Goal: Feedback & Contribution: Submit feedback/report problem

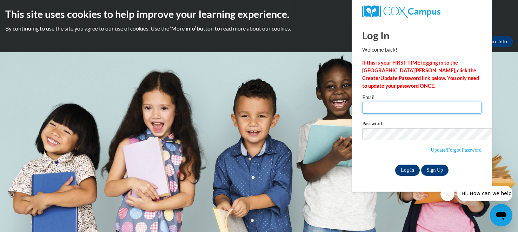
type input "[EMAIL_ADDRESS][DOMAIN_NAME]"
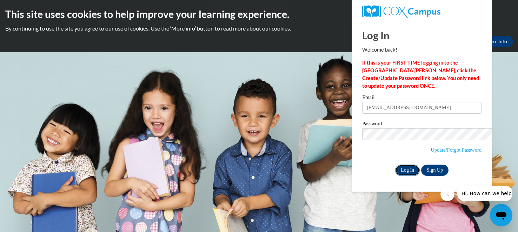
click at [395, 165] on input "Log In" at bounding box center [407, 170] width 25 height 11
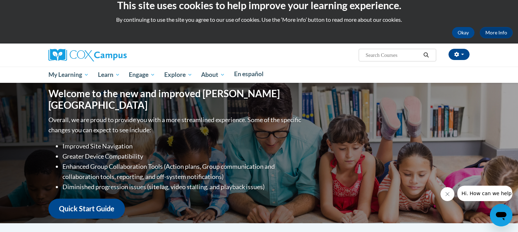
scroll to position [7, 0]
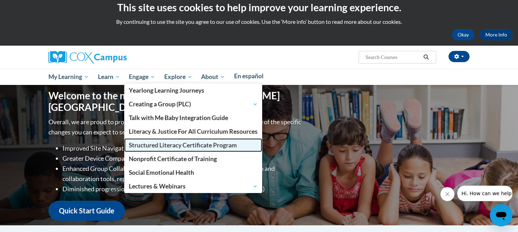
click at [171, 142] on span "Structured Literacy Certificate Program" at bounding box center [183, 145] width 108 height 7
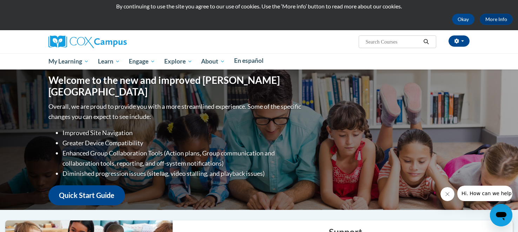
scroll to position [24, 0]
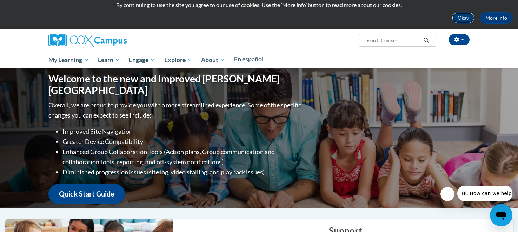
click at [452, 15] on button "Okay" at bounding box center [463, 17] width 22 height 11
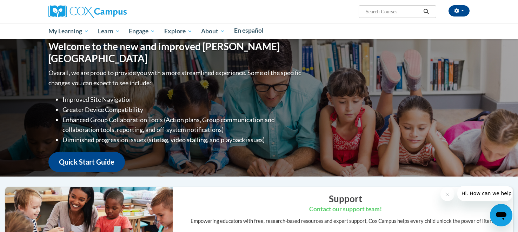
scroll to position [11, 0]
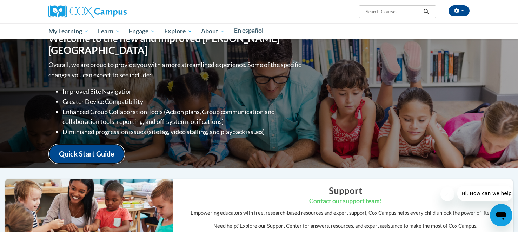
click at [125, 144] on link "Quick Start Guide" at bounding box center [86, 154] width 77 height 20
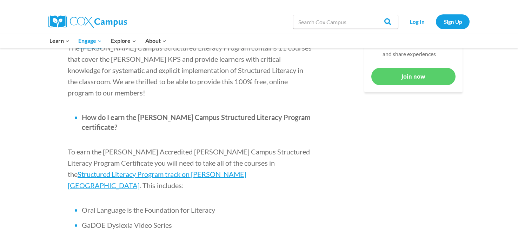
scroll to position [375, 0]
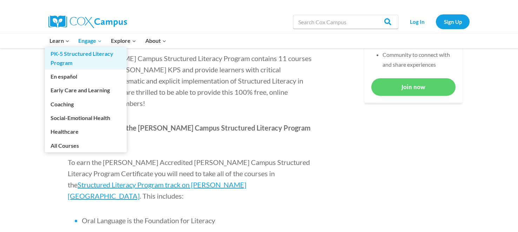
click at [59, 59] on link "PK-5 Structured Literacy Program" at bounding box center [86, 58] width 82 height 22
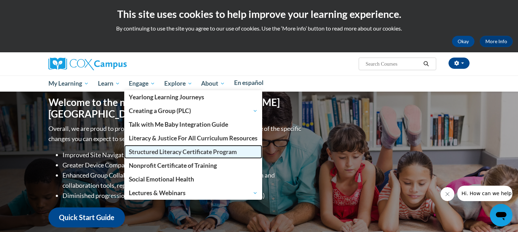
click at [164, 148] on span "Structured Literacy Certificate Program" at bounding box center [183, 151] width 108 height 7
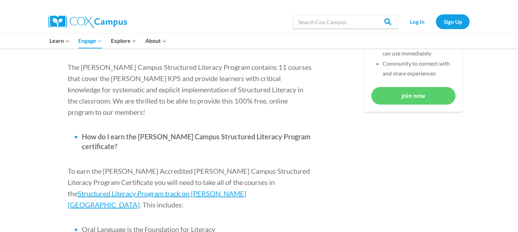
scroll to position [368, 0]
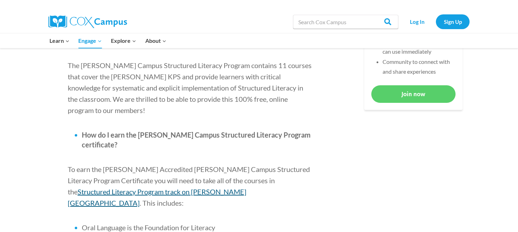
click at [225, 188] on span "Structured Literacy Program track on Cox Campus" at bounding box center [157, 198] width 179 height 20
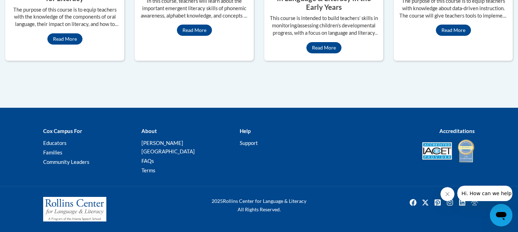
scroll to position [814, 0]
click at [87, 50] on div "Oral Language is the Foundation for Literacy The purpose of this course is to e…" at bounding box center [64, 15] width 119 height 70
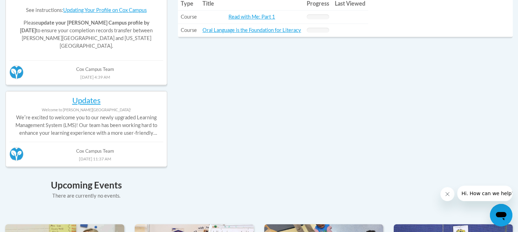
scroll to position [433, 0]
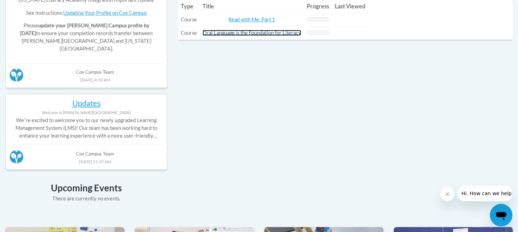
click at [285, 36] on link "Oral Language is the Foundation for Literacy" at bounding box center [252, 33] width 99 height 6
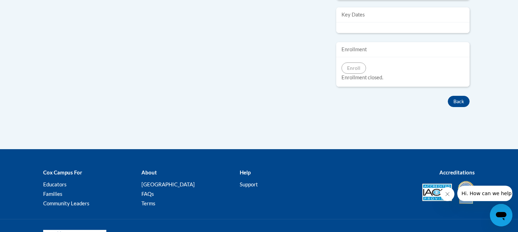
scroll to position [255, 0]
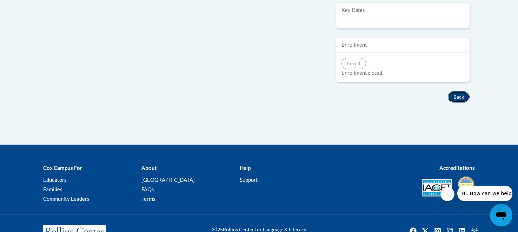
click at [453, 95] on button "Back" at bounding box center [459, 96] width 22 height 11
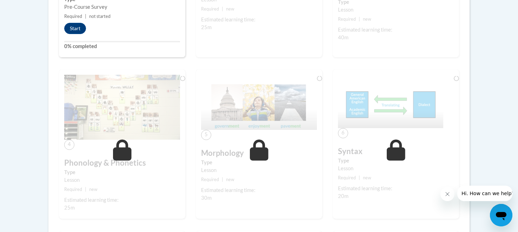
scroll to position [675, 0]
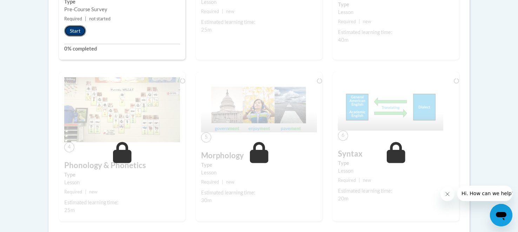
click at [86, 37] on button "Start" at bounding box center [75, 30] width 22 height 11
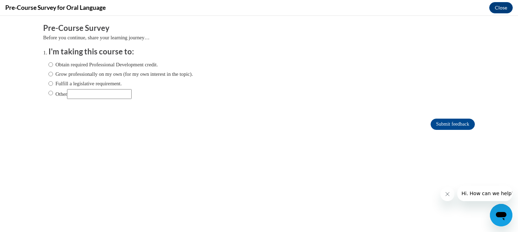
scroll to position [0, 0]
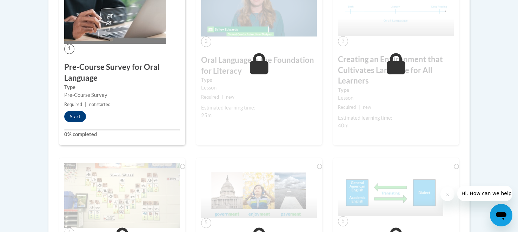
scroll to position [592, 0]
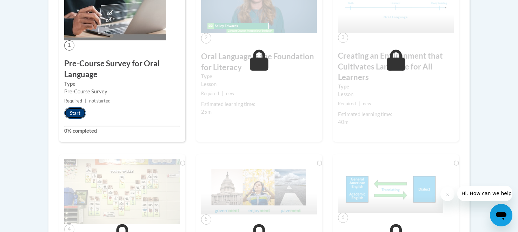
click at [86, 119] on button "Start" at bounding box center [75, 112] width 22 height 11
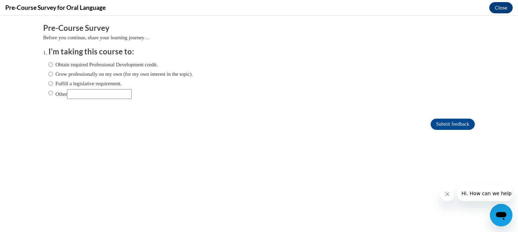
scroll to position [0, 0]
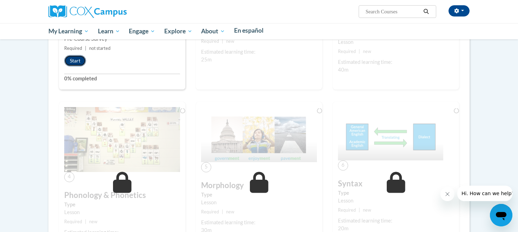
click at [86, 66] on button "Start" at bounding box center [75, 60] width 22 height 11
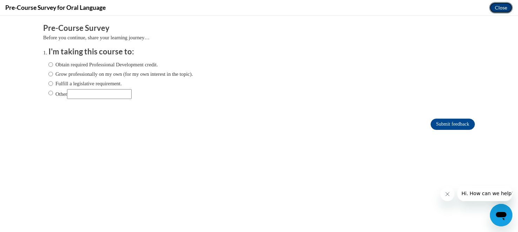
drag, startPoint x: 501, startPoint y: 7, endPoint x: 502, endPoint y: 4, distance: 3.6
click at [501, 6] on button "Close" at bounding box center [501, 7] width 24 height 11
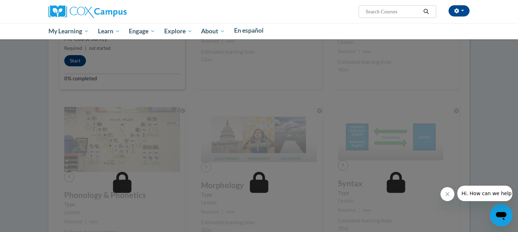
click at [448, 193] on icon "Close message from company" at bounding box center [448, 194] width 6 height 6
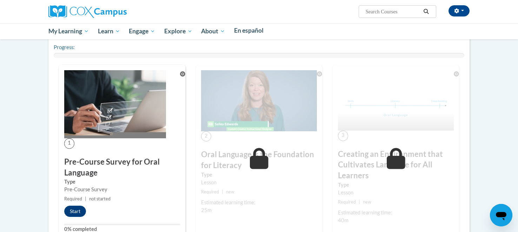
scroll to position [407, 0]
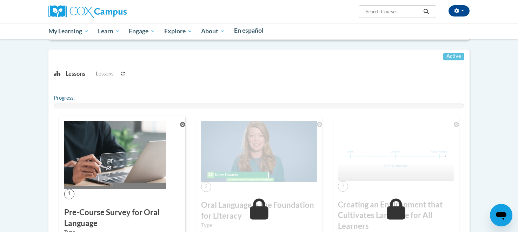
click at [85, 78] on p "Lessons" at bounding box center [76, 74] width 20 height 8
click at [113, 78] on span "Lessons" at bounding box center [105, 74] width 18 height 8
click at [448, 61] on span "Active" at bounding box center [453, 57] width 21 height 8
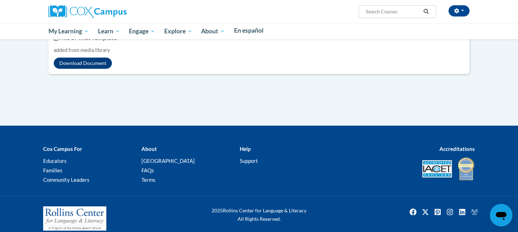
scroll to position [2466, 0]
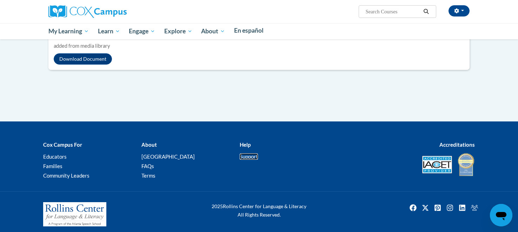
click at [258, 153] on link "Support" at bounding box center [249, 156] width 18 height 6
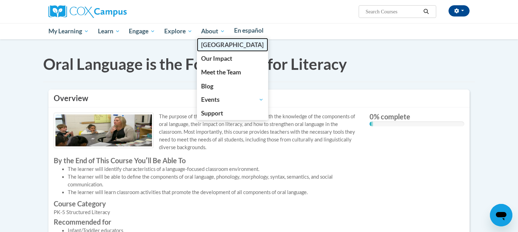
click at [237, 44] on span "[PERSON_NAME][GEOGRAPHIC_DATA]" at bounding box center [232, 44] width 63 height 7
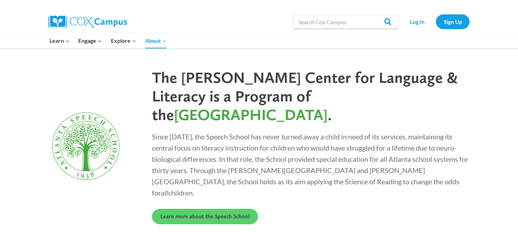
scroll to position [1933, 0]
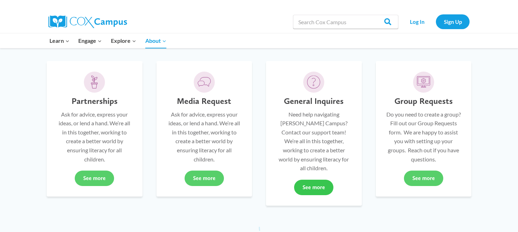
scroll to position [191, 0]
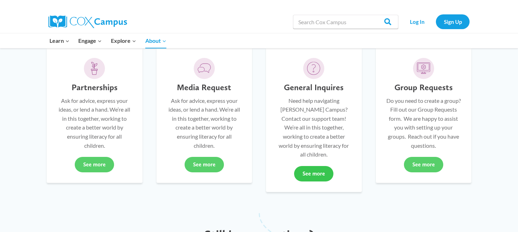
click at [325, 166] on link "See more" at bounding box center [313, 173] width 39 height 15
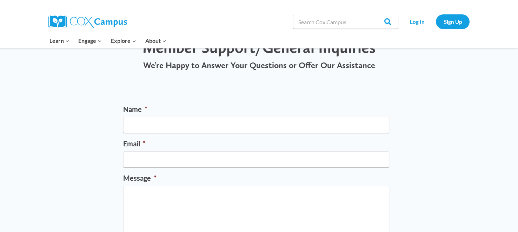
scroll to position [30, 0]
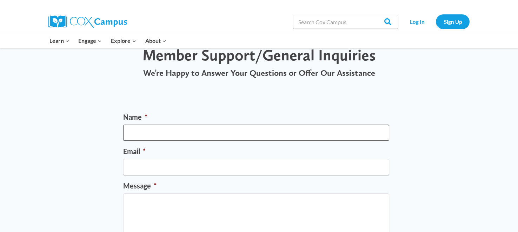
click at [225, 135] on input "Name *" at bounding box center [256, 133] width 266 height 16
type input "Latisha Lett"
type input "[EMAIL_ADDRESS][DOMAIN_NAME]"
click at [168, 211] on textarea "Message *" at bounding box center [256, 221] width 266 height 56
type textarea "I"
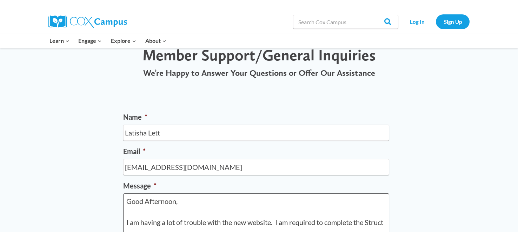
scroll to position [35, 0]
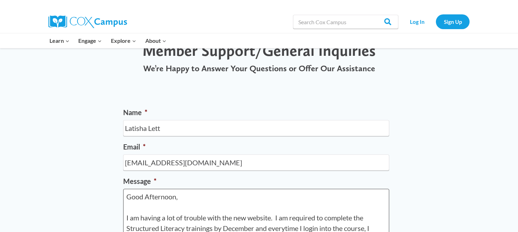
drag, startPoint x: 275, startPoint y: 228, endPoint x: 258, endPoint y: 223, distance: 17.6
click at [258, 223] on textarea "Good Afternoon, I am having a lot of trouble with the new website. I am require…" at bounding box center [256, 217] width 266 height 56
click at [374, 230] on textarea "Good Afternoon, I am having a lot of trouble with the new website. I am require…" at bounding box center [256, 217] width 266 height 56
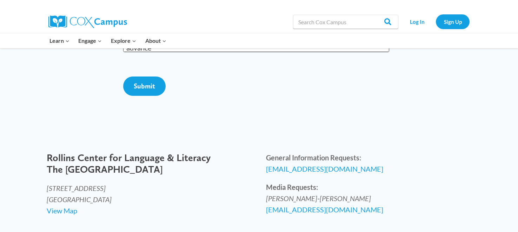
scroll to position [246, 0]
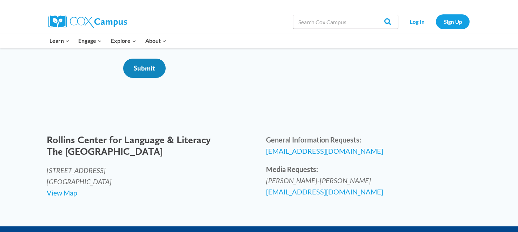
type textarea "Good Afternoon, I am having a lot of trouble with the new website. I am require…"
click at [137, 78] on input "Submit" at bounding box center [144, 68] width 42 height 19
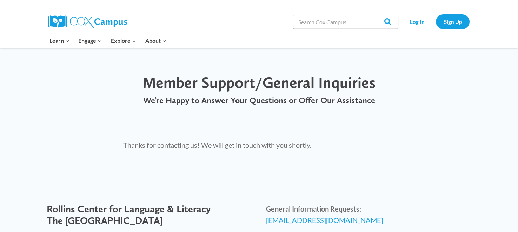
scroll to position [3, 0]
